Goal: Task Accomplishment & Management: Use online tool/utility

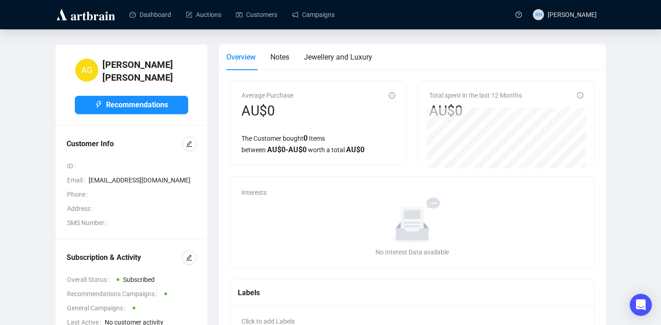
click at [95, 13] on img at bounding box center [85, 14] width 61 height 15
click at [191, 12] on link "Auctions" at bounding box center [203, 15] width 35 height 24
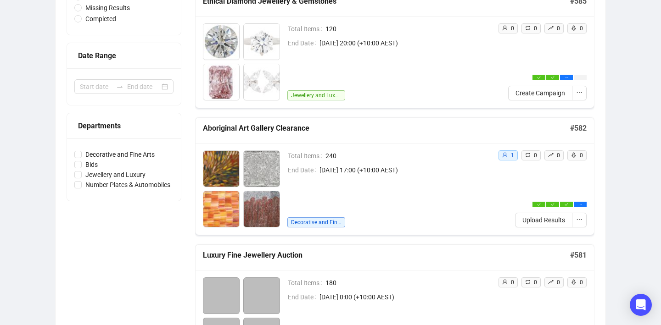
scroll to position [240, 0]
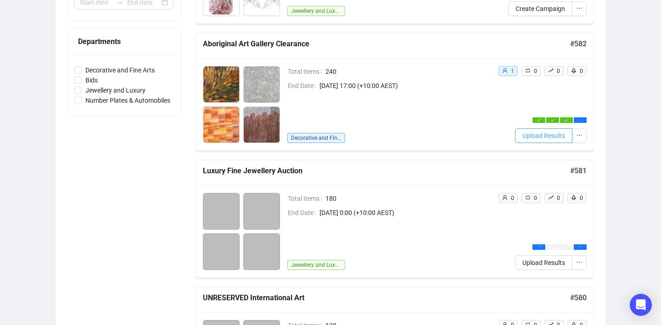
click at [555, 138] on span "Upload Results" at bounding box center [543, 136] width 43 height 10
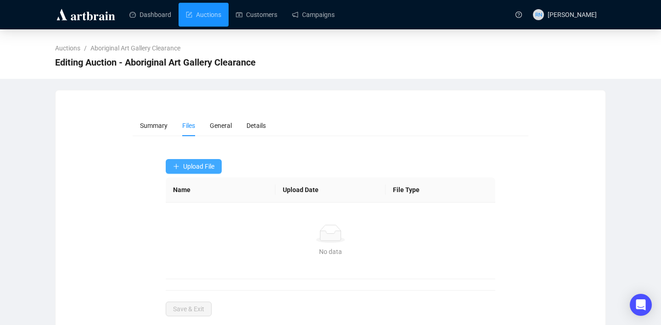
click at [203, 167] on span "Upload File" at bounding box center [198, 166] width 31 height 7
click at [188, 173] on button "Upload File" at bounding box center [194, 166] width 56 height 15
click at [189, 200] on span "Winning Bids" at bounding box center [194, 203] width 43 height 10
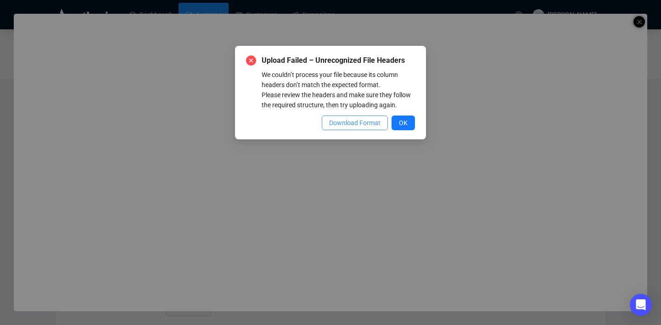
click at [368, 126] on button "Download Format" at bounding box center [355, 123] width 66 height 15
click at [635, 27] on div "Upload Failed – Unrecognized File Headers We couldn’t process your file because…" at bounding box center [330, 162] width 661 height 325
click at [635, 26] on div "Upload Failed – Unrecognized File Headers We couldn’t process your file because…" at bounding box center [330, 162] width 661 height 325
click at [635, 24] on div "Upload Failed – Unrecognized File Headers We couldn’t process your file because…" at bounding box center [330, 162] width 661 height 325
click at [640, 23] on div "Upload Failed – Unrecognized File Headers We couldn’t process your file because…" at bounding box center [330, 162] width 661 height 325
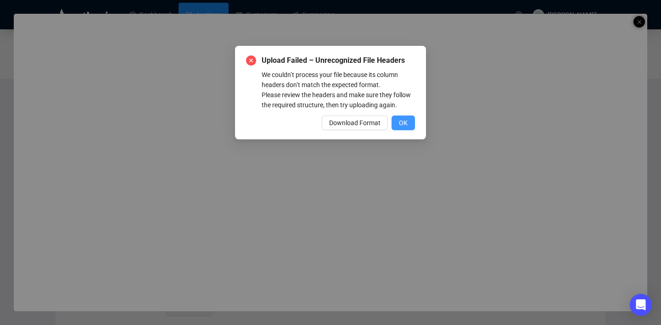
click at [408, 130] on button "OK" at bounding box center [402, 123] width 23 height 15
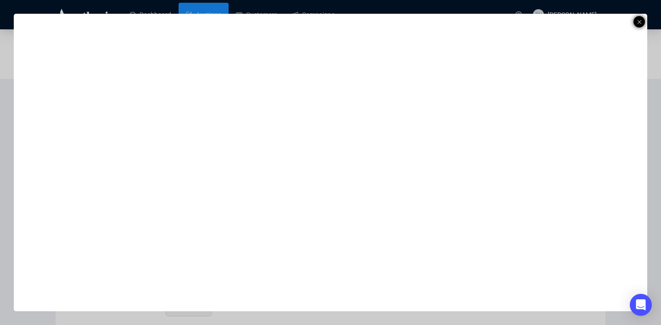
click at [637, 23] on icon at bounding box center [639, 22] width 5 height 11
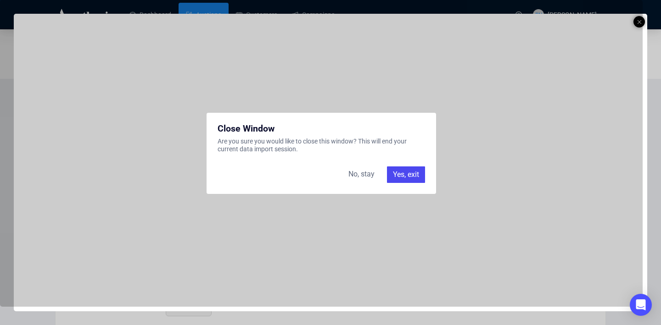
click at [414, 171] on div "Yes, exit" at bounding box center [406, 175] width 38 height 17
